Goal: Transaction & Acquisition: Download file/media

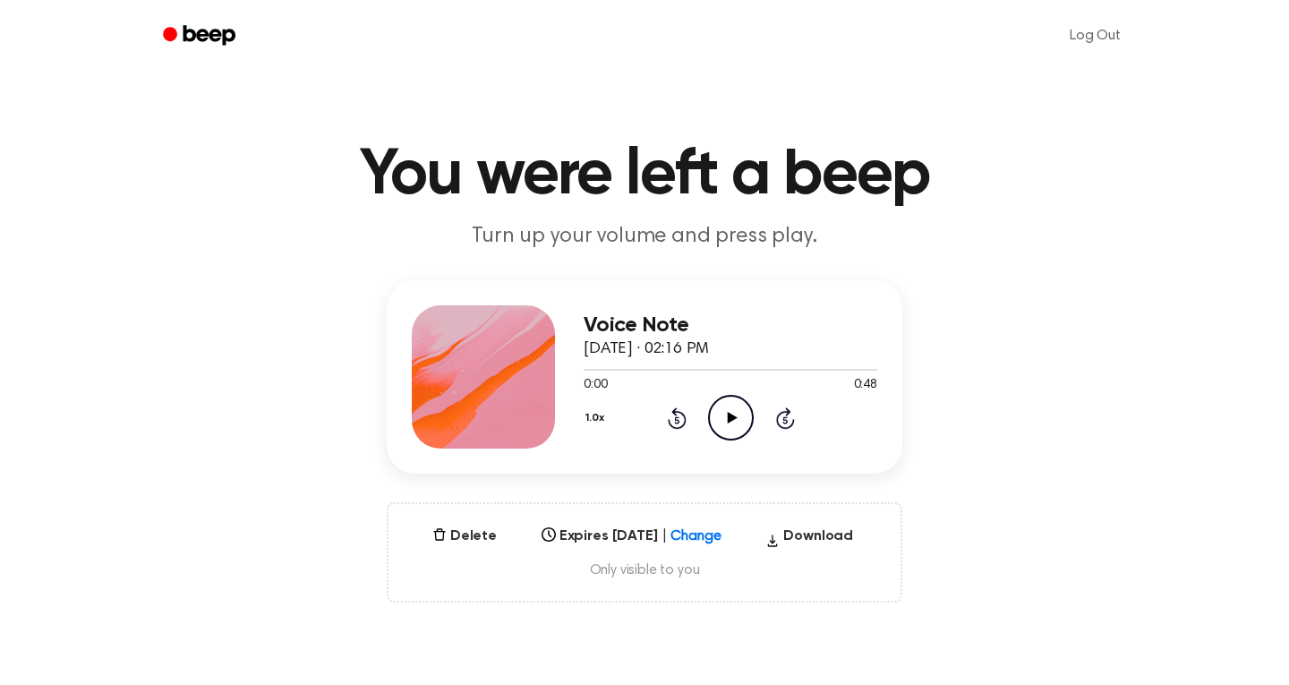
click at [722, 442] on div "Voice Note September 16, 2025 · 02:16 PM 0:00 0:48 Your browser does not suppor…" at bounding box center [731, 376] width 294 height 143
click at [725, 422] on icon "Play Audio" at bounding box center [731, 418] width 46 height 46
click at [727, 415] on icon at bounding box center [731, 418] width 8 height 12
click at [728, 428] on icon "Play Audio" at bounding box center [731, 418] width 46 height 46
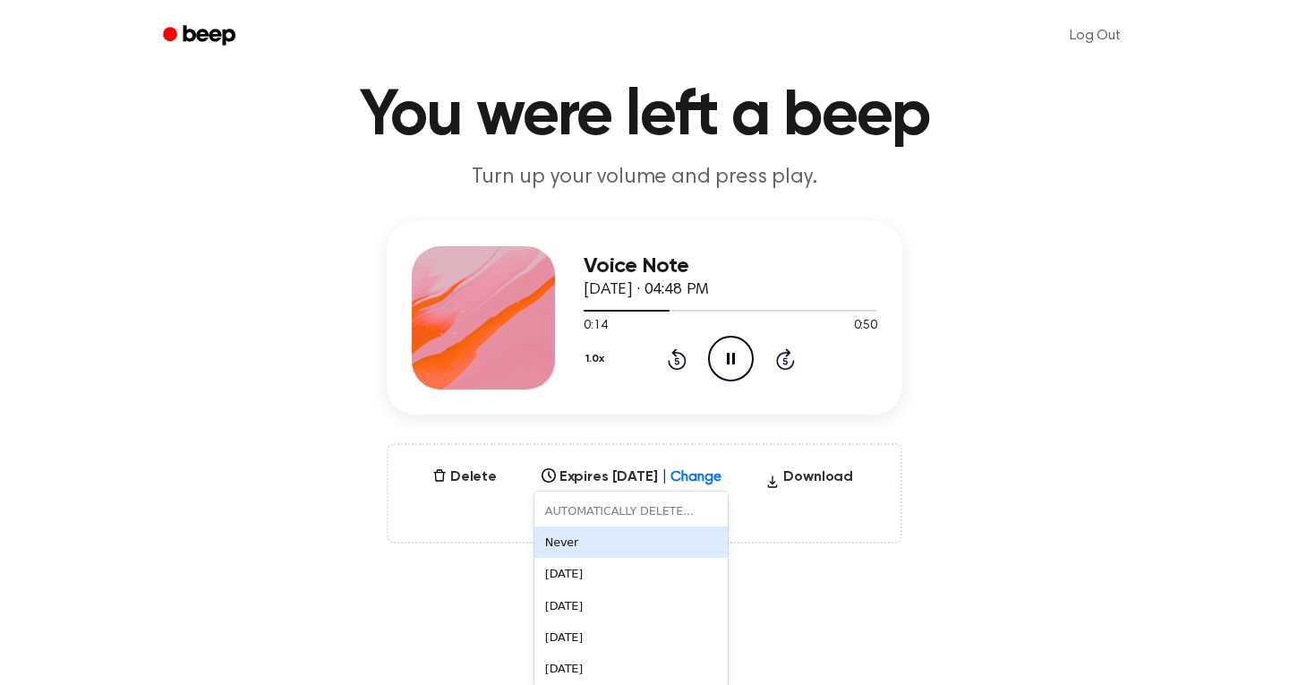
scroll to position [68, 0]
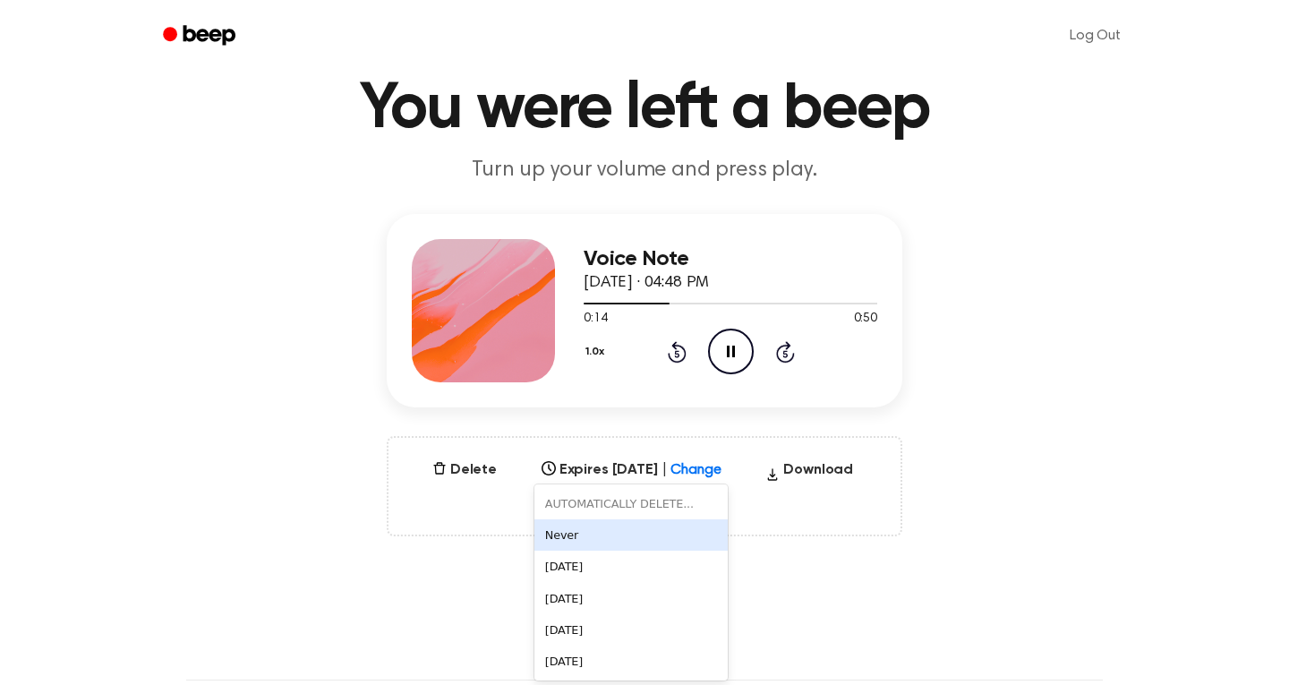
click at [701, 477] on div "6 results available. Use Up and Down to choose options, press Enter to select t…" at bounding box center [632, 464] width 194 height 25
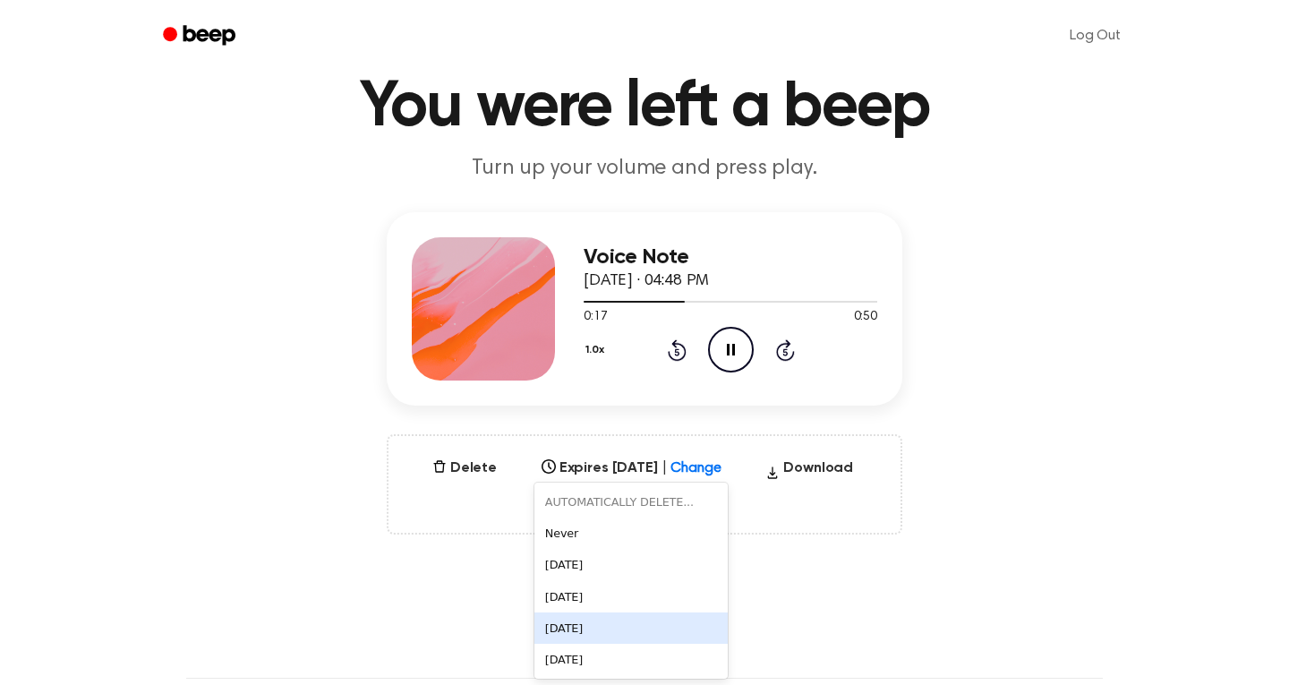
click at [729, 615] on div "[DATE]" at bounding box center [632, 627] width 194 height 31
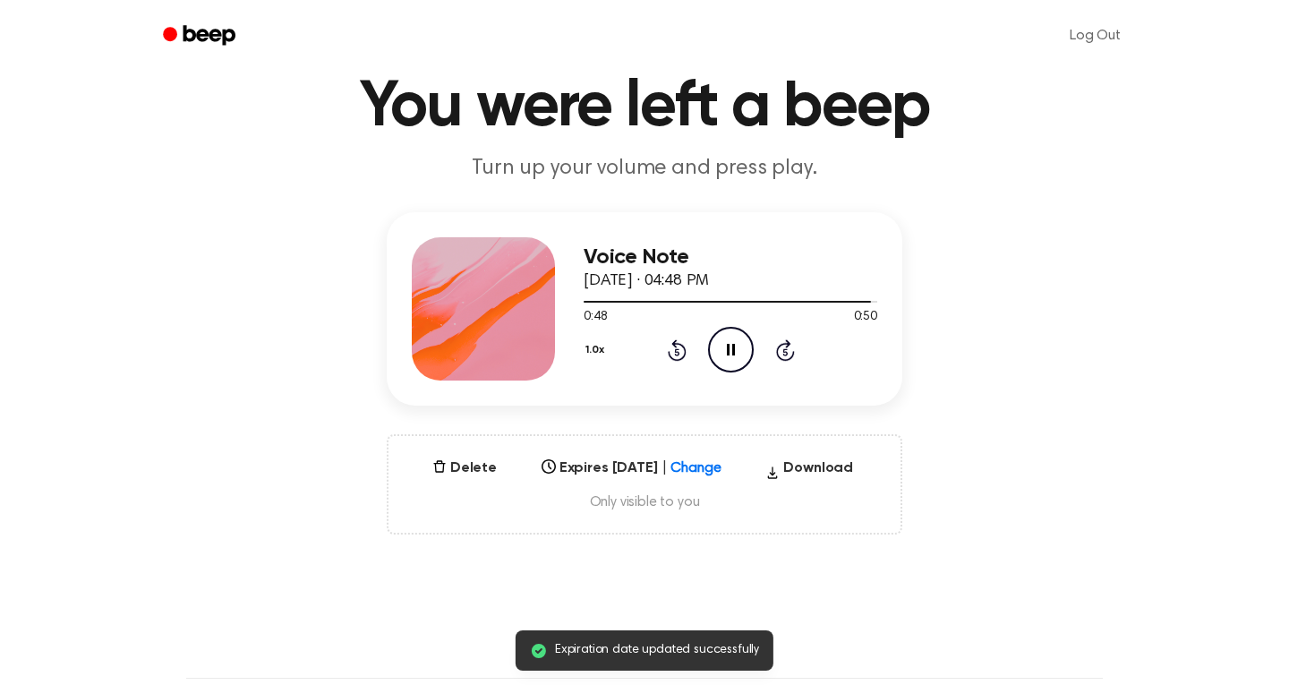
click at [715, 360] on icon "Pause Audio" at bounding box center [731, 350] width 46 height 46
click at [695, 459] on div "[DATE]" at bounding box center [614, 462] width 159 height 21
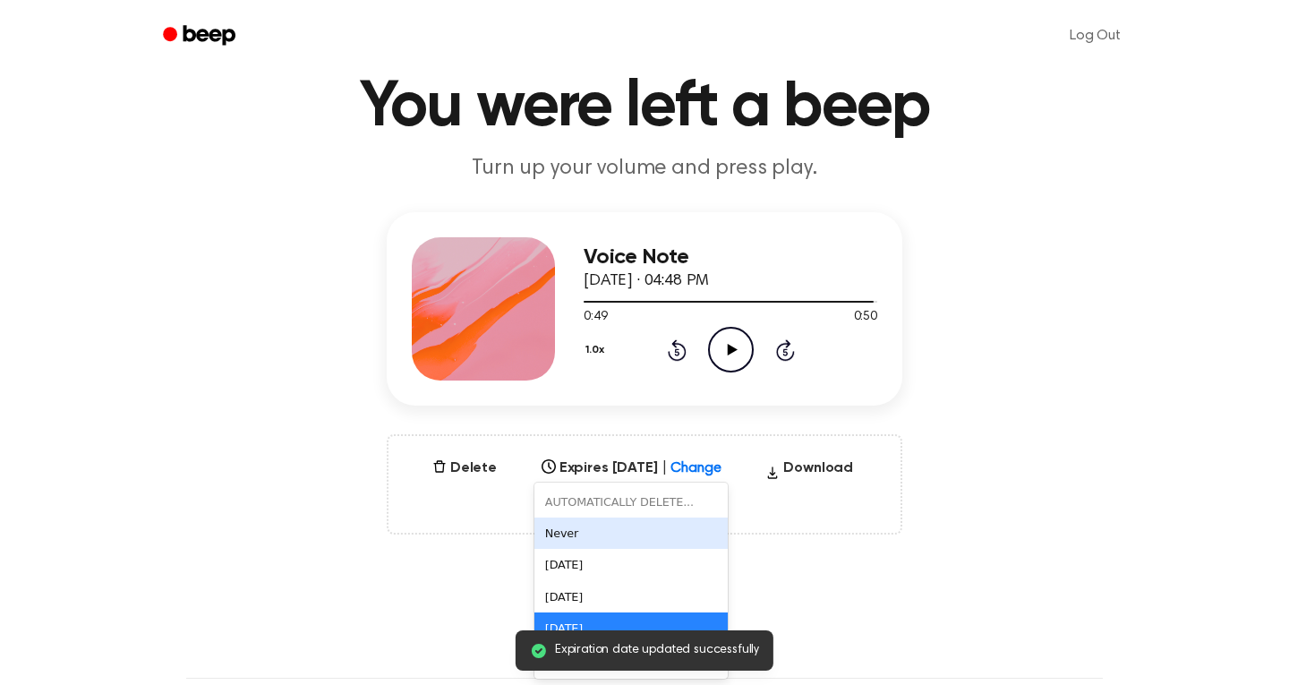
click at [616, 530] on div "Never" at bounding box center [632, 533] width 194 height 31
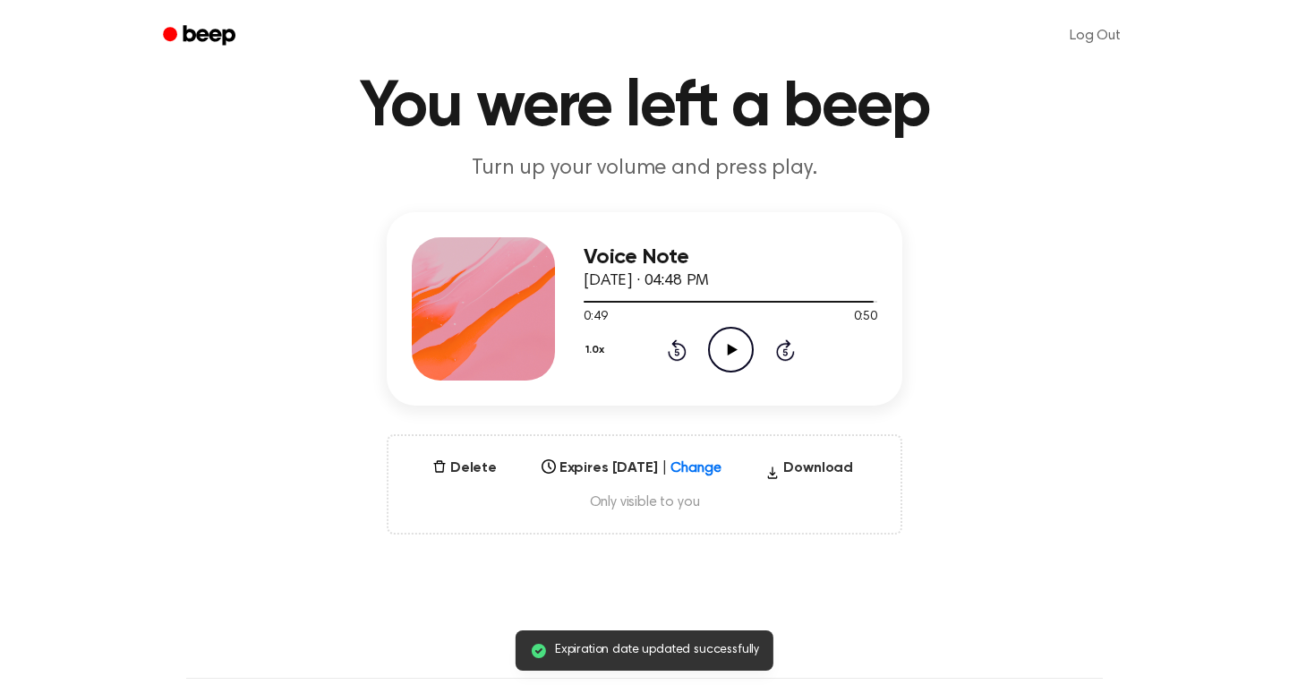
click at [616, 530] on div "Delete Expires [DATE] | Change option Never, selected. Never Download Only visi…" at bounding box center [645, 484] width 516 height 100
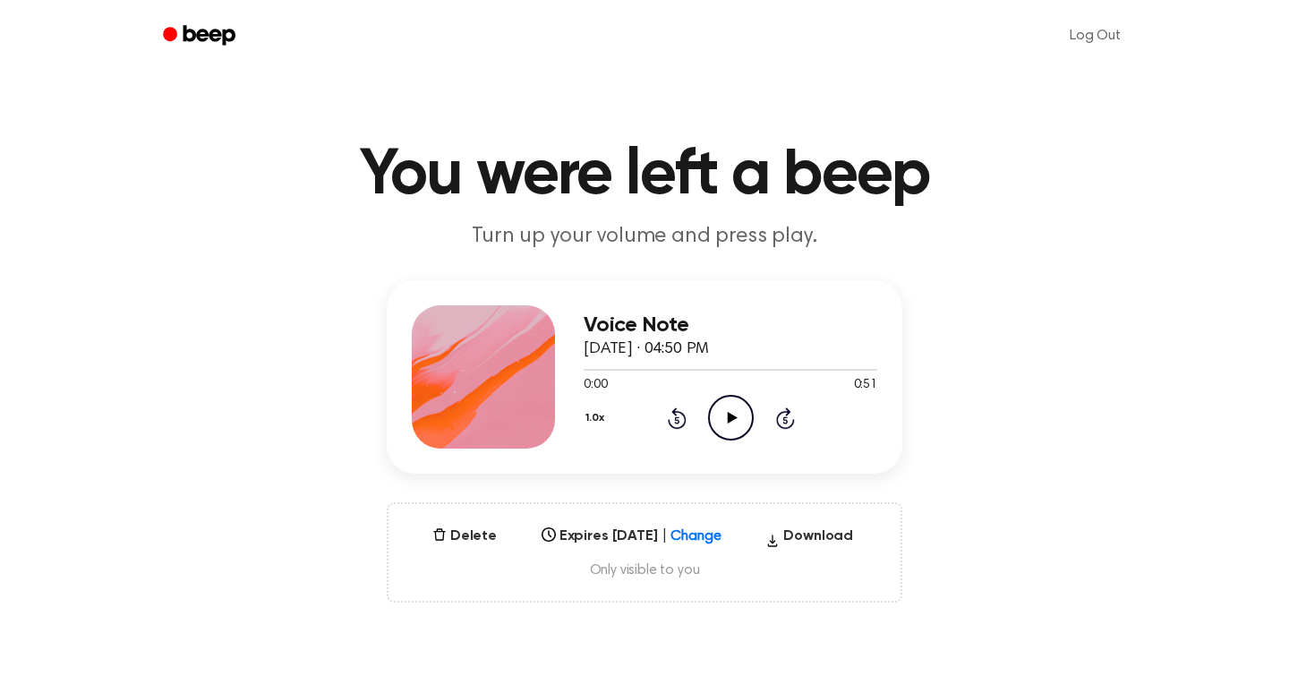
click at [732, 423] on icon "Play Audio" at bounding box center [731, 418] width 46 height 46
click at [787, 539] on button "Download" at bounding box center [809, 540] width 102 height 29
